Goal: Find specific page/section: Find specific page/section

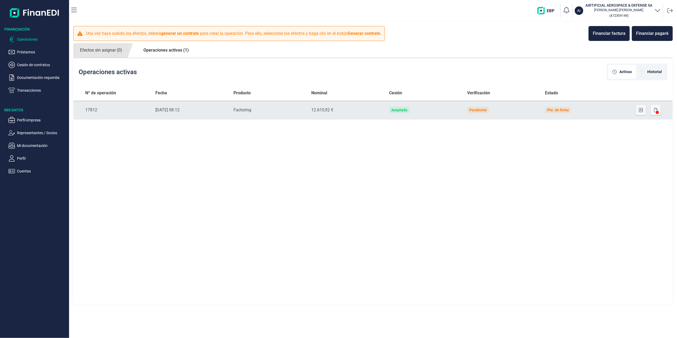
click at [658, 111] on icon at bounding box center [656, 112] width 3 height 3
click at [656, 111] on icon at bounding box center [656, 112] width 3 height 3
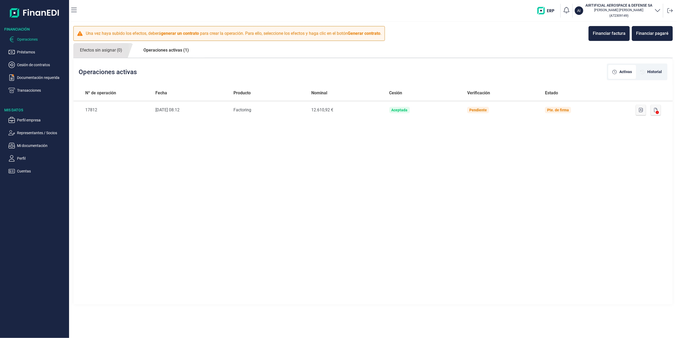
click at [650, 146] on div "Nº de operación Fecha Producto Nominal Cesión Verificación Estado Nº de Operaci…" at bounding box center [372, 194] width 599 height 219
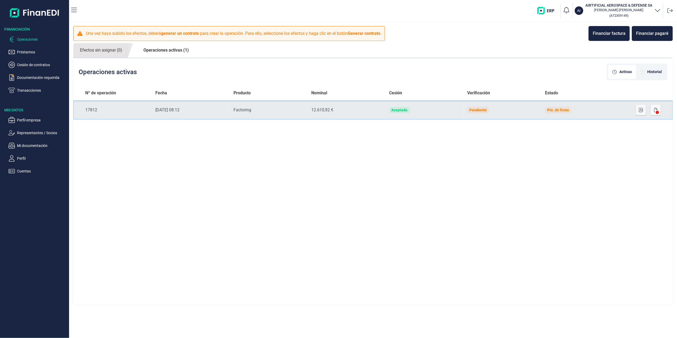
click at [96, 104] on td "Nº de Operación 17812" at bounding box center [112, 109] width 78 height 19
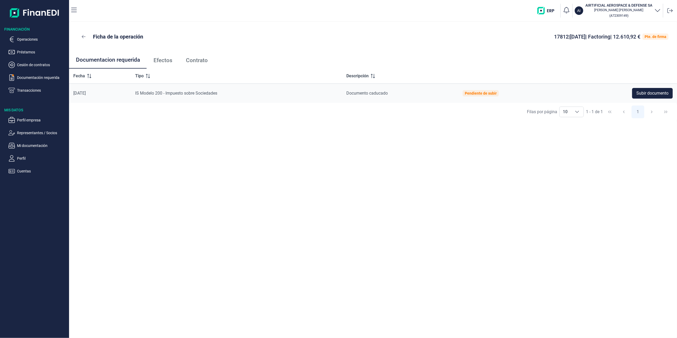
click at [196, 54] on link "Contrato" at bounding box center [196, 60] width 35 height 18
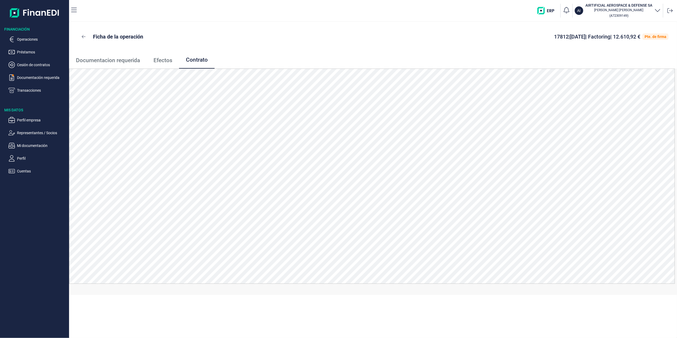
click at [116, 59] on span "Documentacion requerida" at bounding box center [108, 61] width 64 height 6
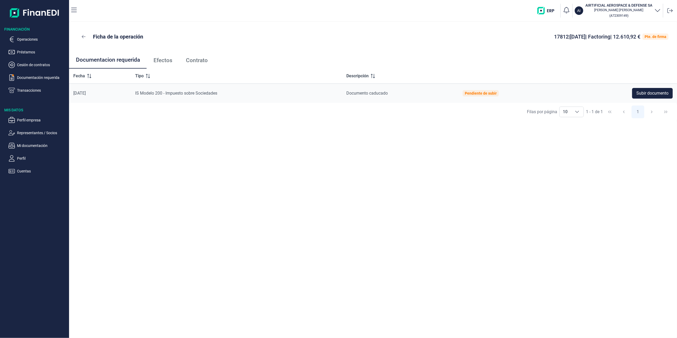
click at [195, 62] on span "Contrato" at bounding box center [197, 61] width 22 height 6
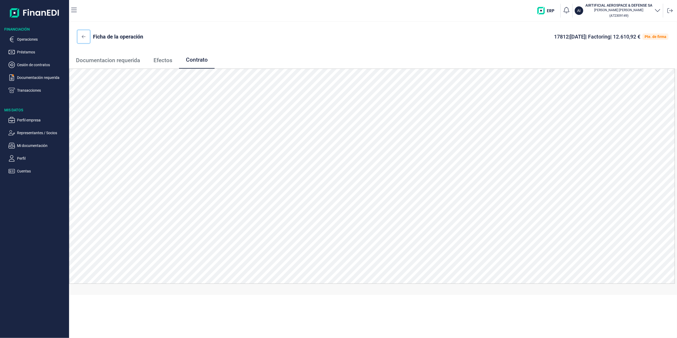
click at [85, 35] on icon at bounding box center [84, 37] width 4 height 4
